Goal: Find specific page/section: Find specific page/section

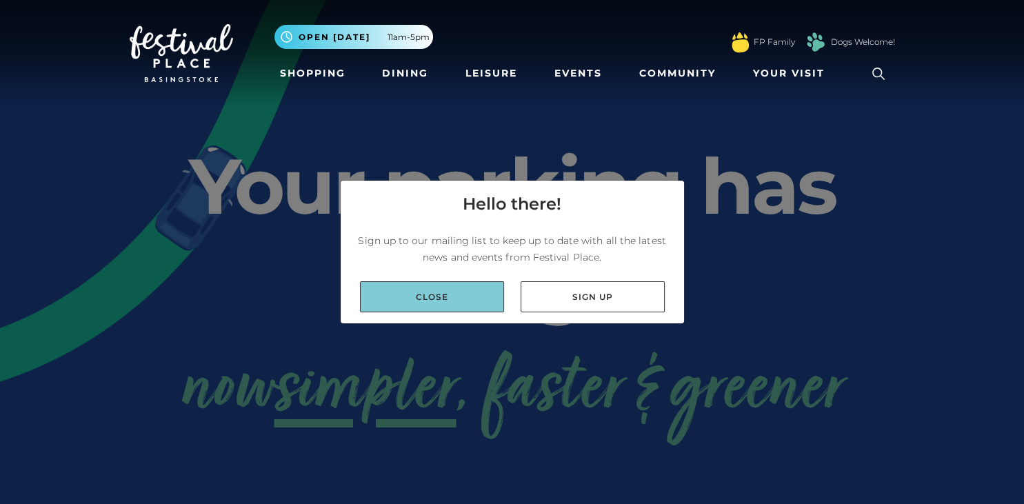
click at [401, 294] on link "Close" at bounding box center [432, 296] width 144 height 31
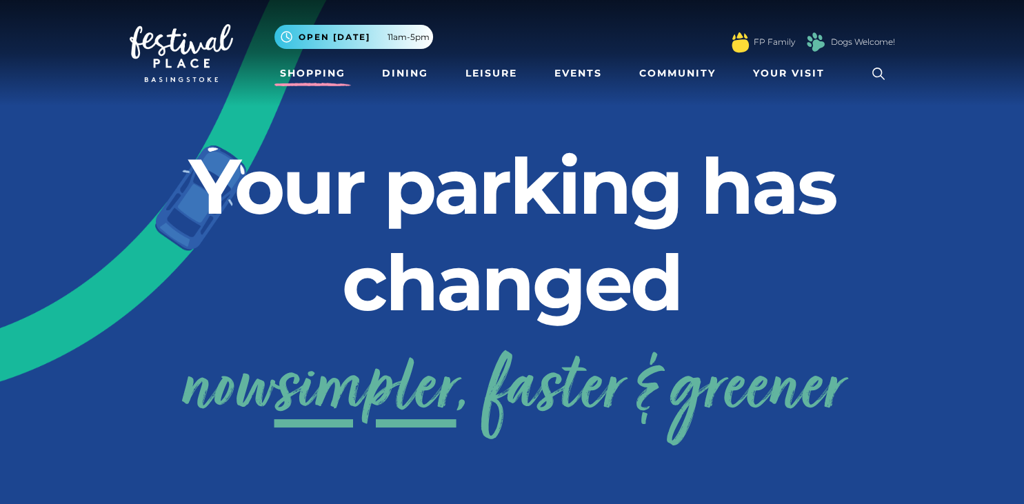
click at [311, 72] on link "Shopping" at bounding box center [312, 74] width 77 height 26
click at [305, 81] on link "Shopping" at bounding box center [312, 74] width 77 height 26
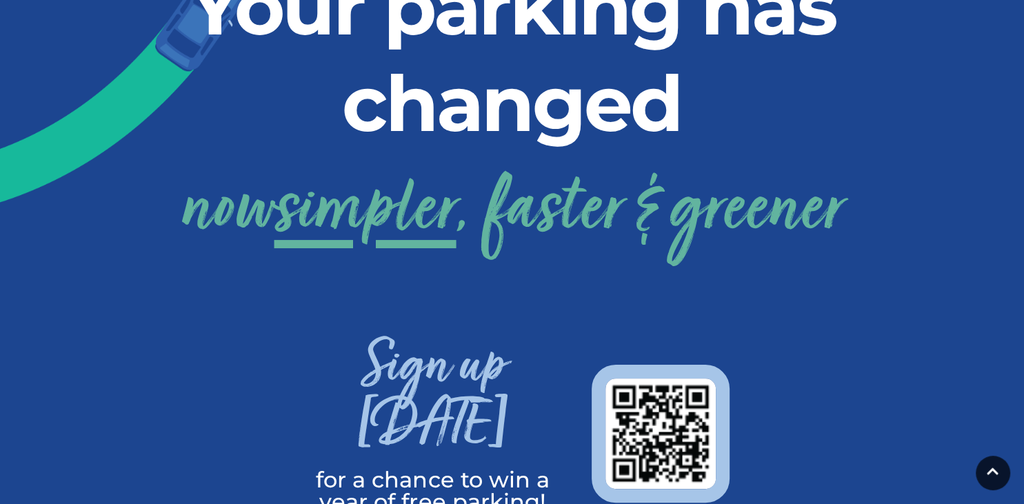
scroll to position [218, 0]
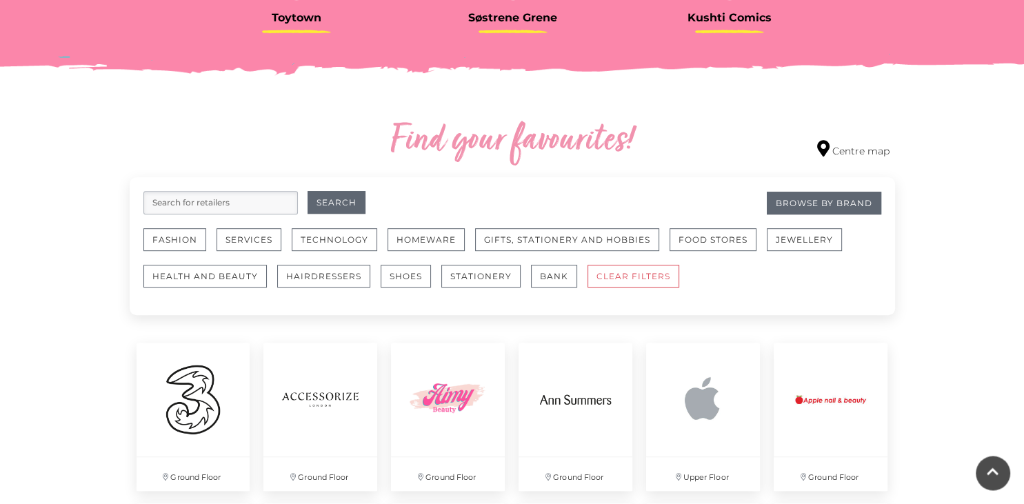
scroll to position [728, 0]
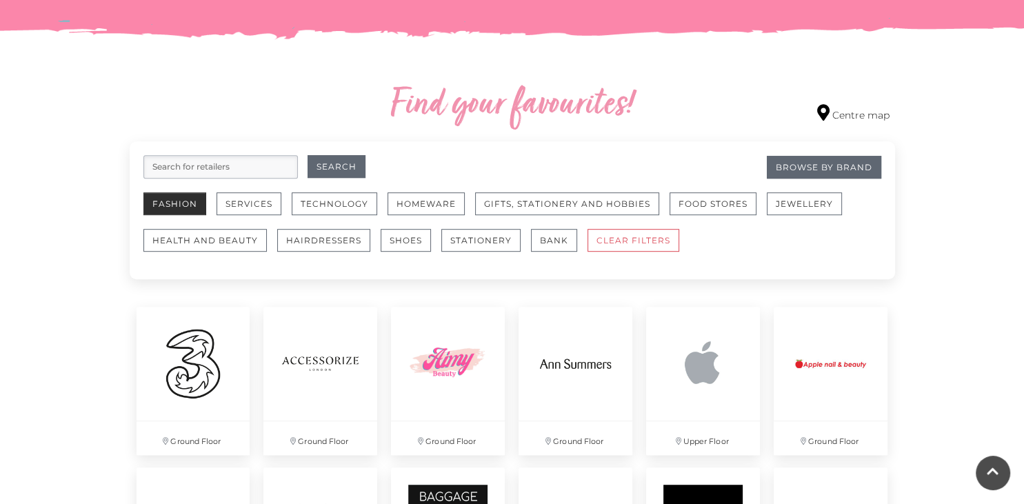
click at [167, 210] on button "Fashion" at bounding box center [174, 203] width 63 height 23
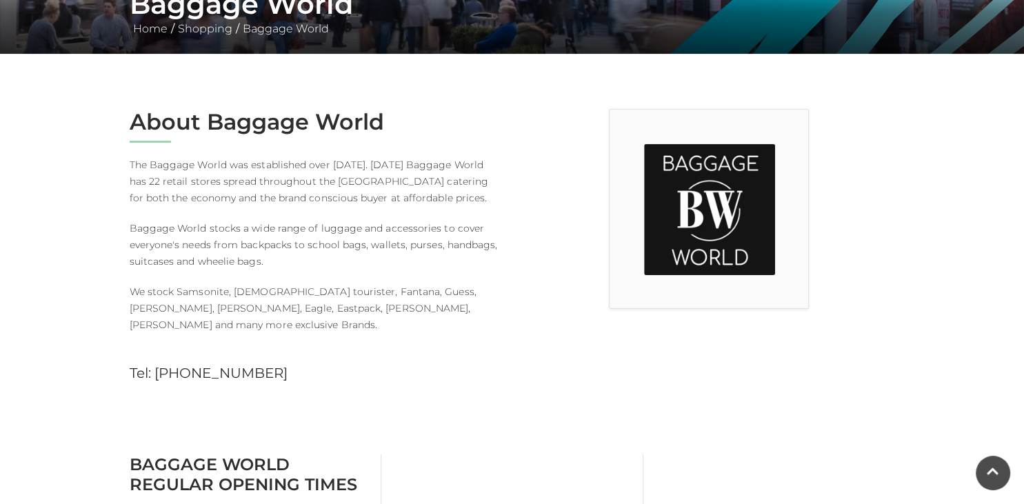
scroll to position [145, 0]
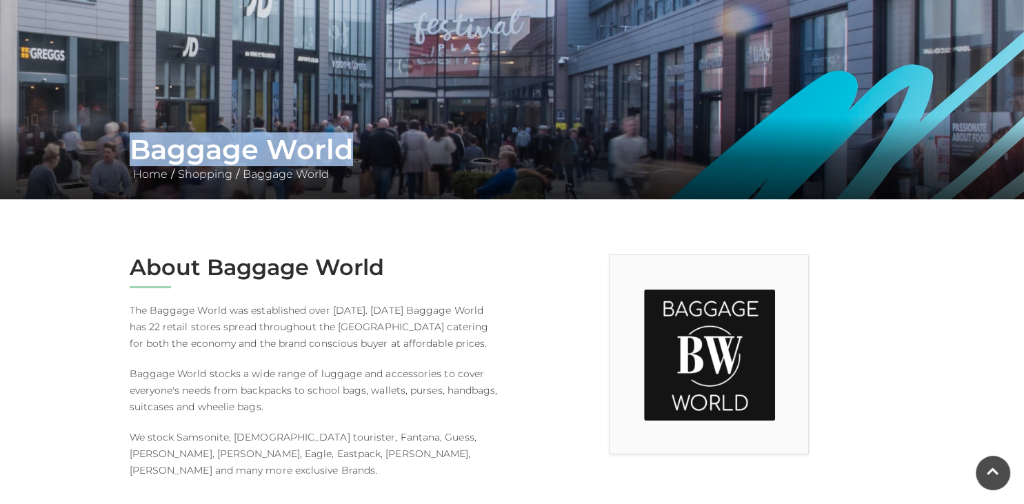
drag, startPoint x: 124, startPoint y: 146, endPoint x: 427, endPoint y: 143, distance: 303.4
click at [433, 142] on div "Baggage World Home / Shopping / Baggage World" at bounding box center [512, 158] width 786 height 50
copy h1 "Baggage World"
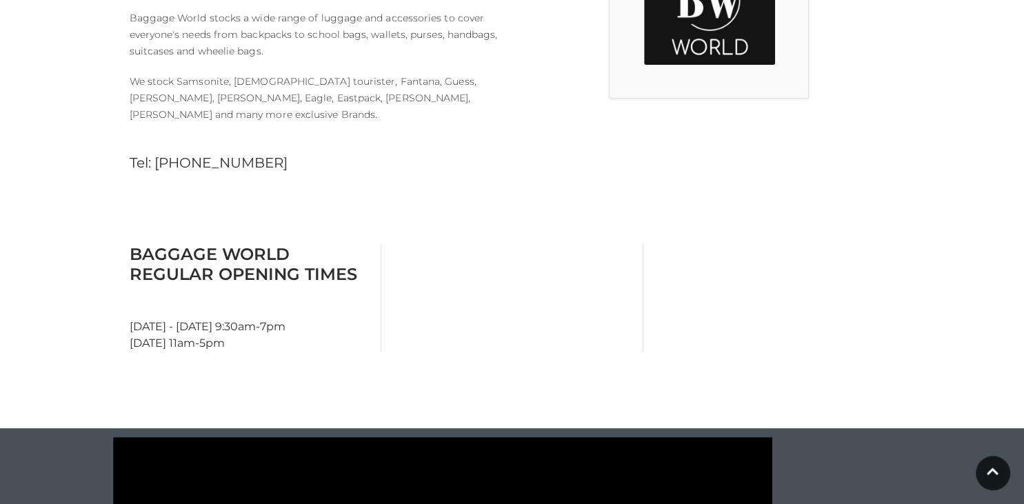
scroll to position [218, 0]
